Goal: Find contact information: Obtain details needed to contact an individual or organization

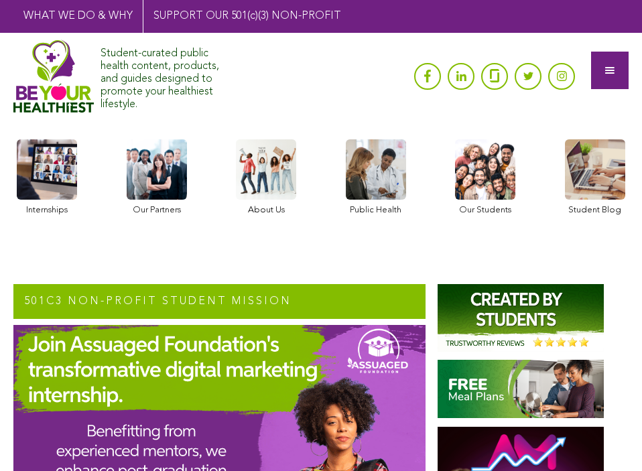
click at [596, 76] on div at bounding box center [610, 71] width 38 height 38
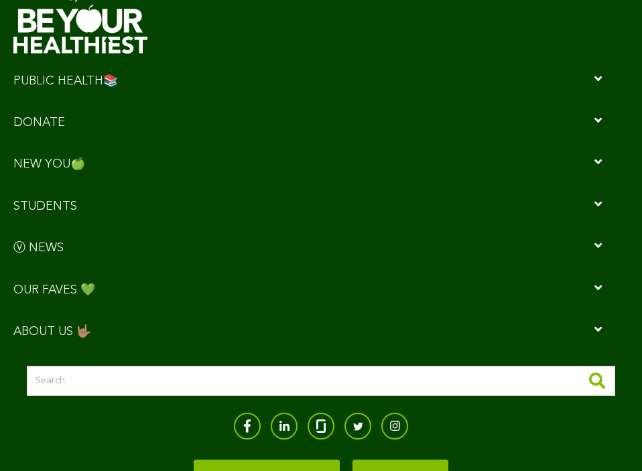
scroll to position [86, 0]
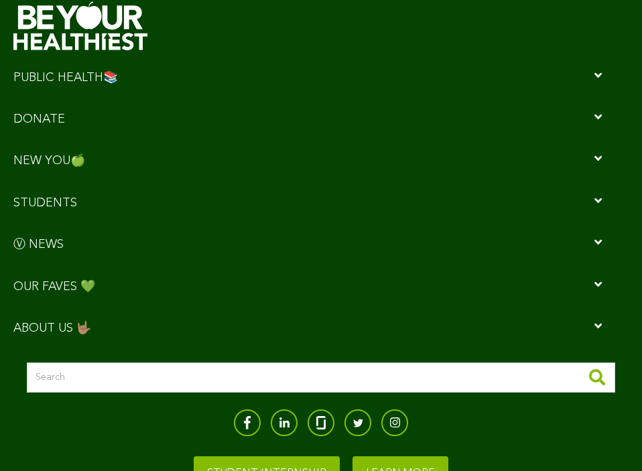
click at [55, 324] on icon "Navigation Menu" at bounding box center [307, 326] width 588 height 12
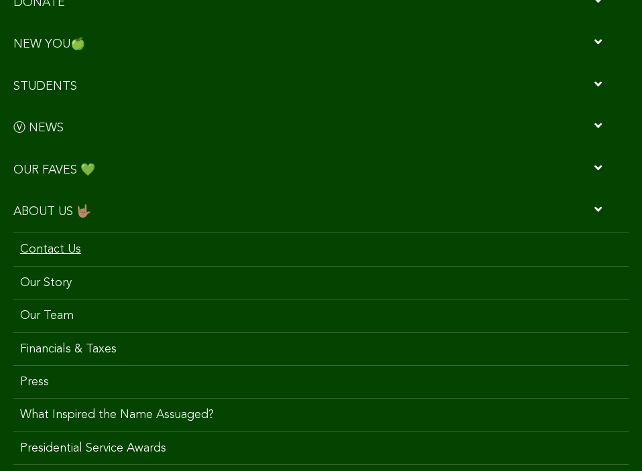
scroll to position [195, 0]
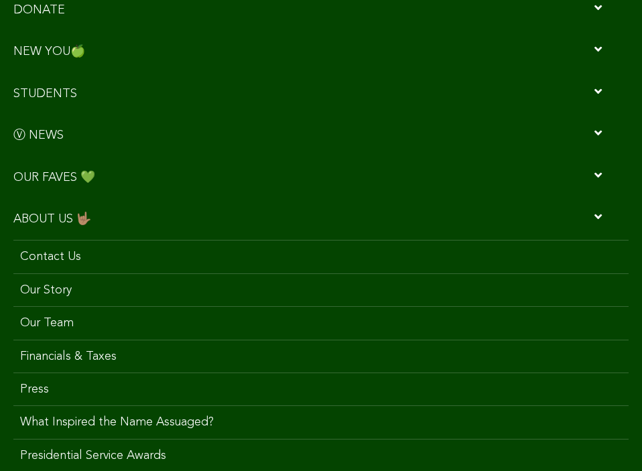
click at [53, 222] on icon "Navigation Menu" at bounding box center [307, 216] width 588 height 12
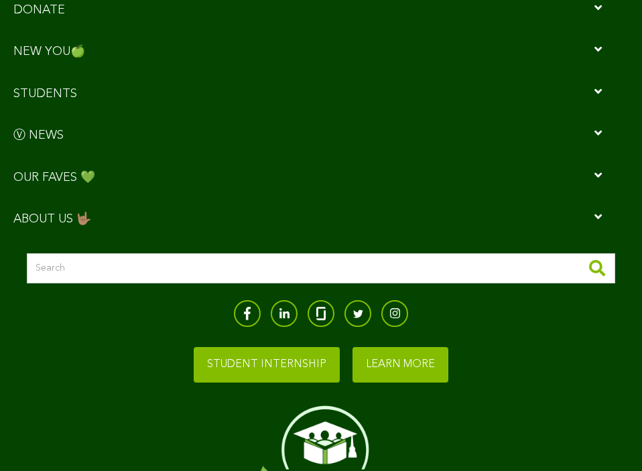
click at [48, 222] on div "Navigation Menu" at bounding box center [320, 215] width 615 height 34
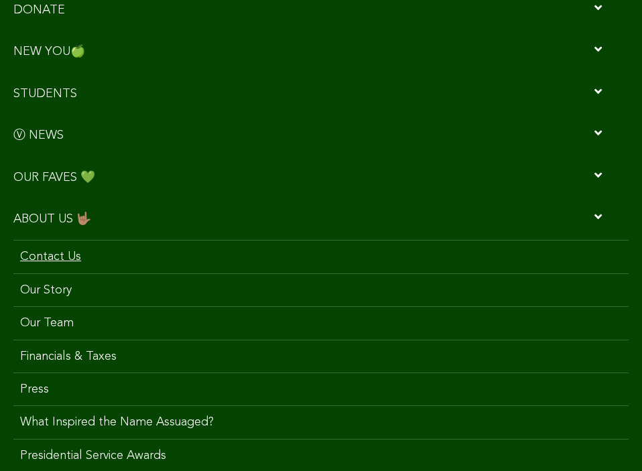
click at [44, 249] on link "Contact Us" at bounding box center [320, 256] width 615 height 33
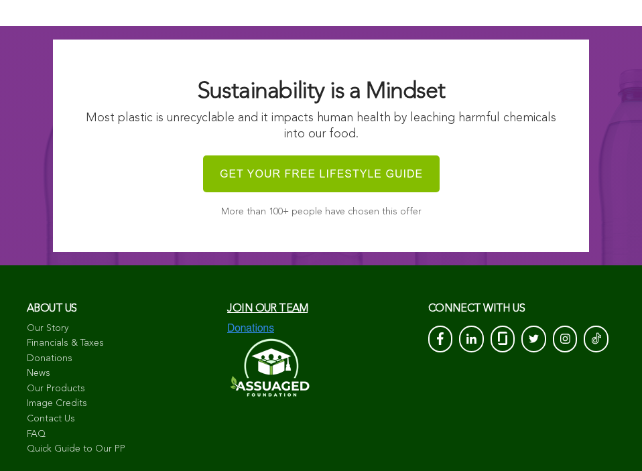
scroll to position [1236, 0]
